Goal: Information Seeking & Learning: Learn about a topic

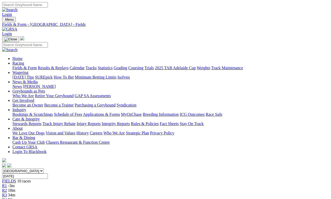
click at [68, 66] on link "Results & Replays" at bounding box center [53, 68] width 31 height 4
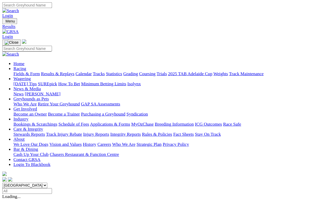
scroll to position [2, 0]
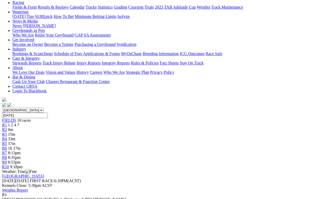
scroll to position [60, 0]
click at [7, 128] on span "R2" at bounding box center [4, 130] width 5 height 4
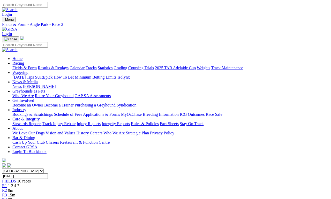
scroll to position [2, 0]
